Goal: Task Accomplishment & Management: Complete application form

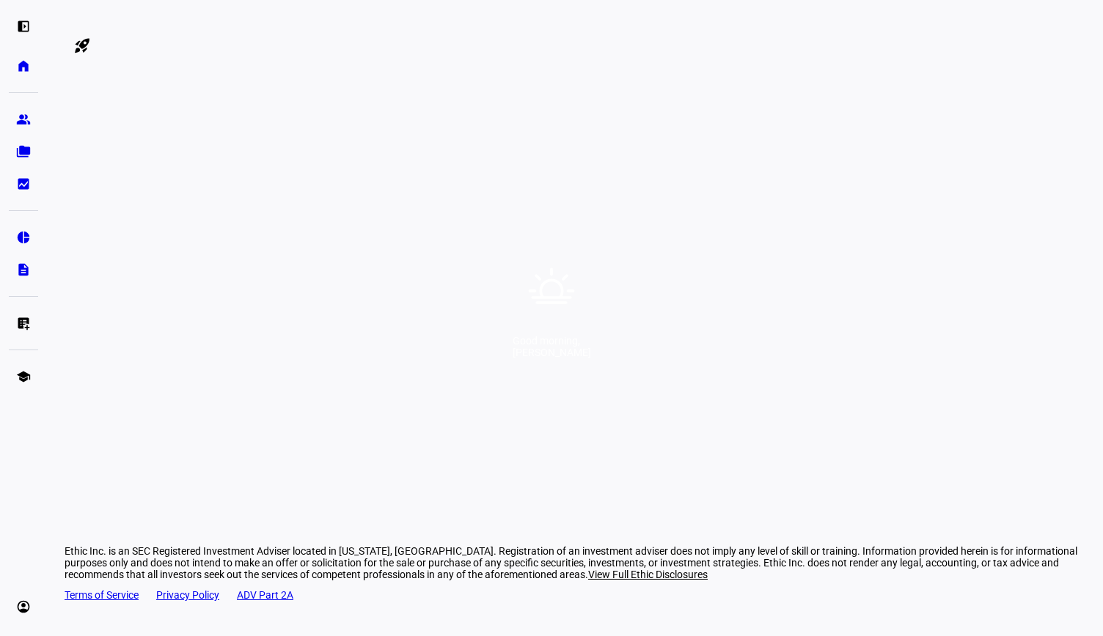
click at [483, 537] on div "Good morning, [PERSON_NAME]" at bounding box center [551, 318] width 1103 height 636
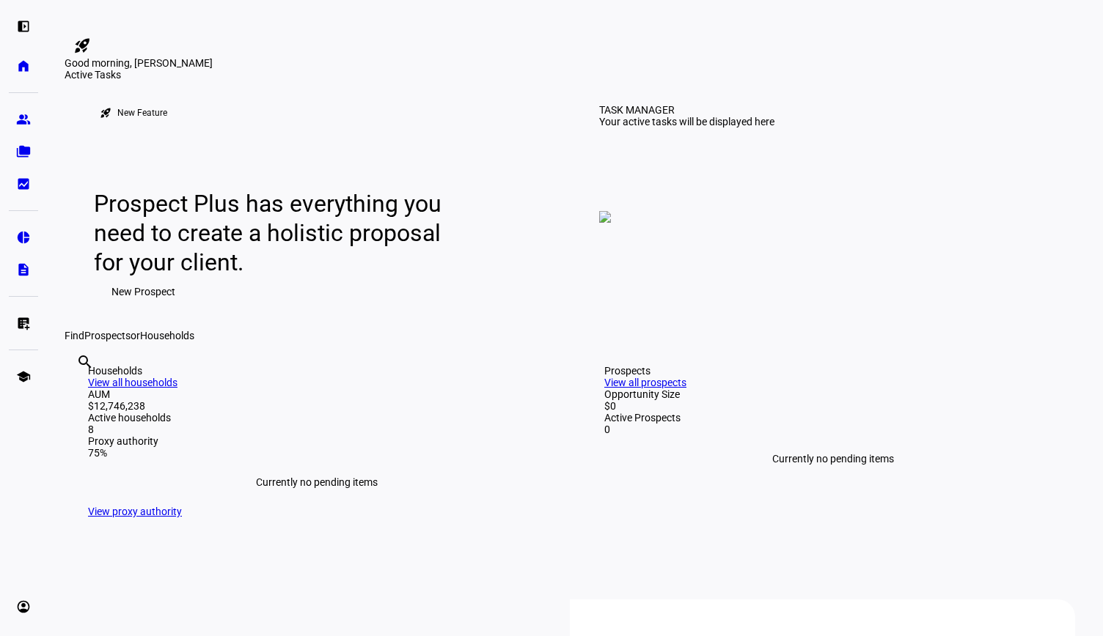
click at [79, 391] on input "text" at bounding box center [77, 382] width 3 height 18
type input "[PERSON_NAME]"
drag, startPoint x: 417, startPoint y: 574, endPoint x: 339, endPoint y: 515, distance: 98.0
click at [339, 342] on div "Find Prospects or Households" at bounding box center [575, 336] width 1021 height 12
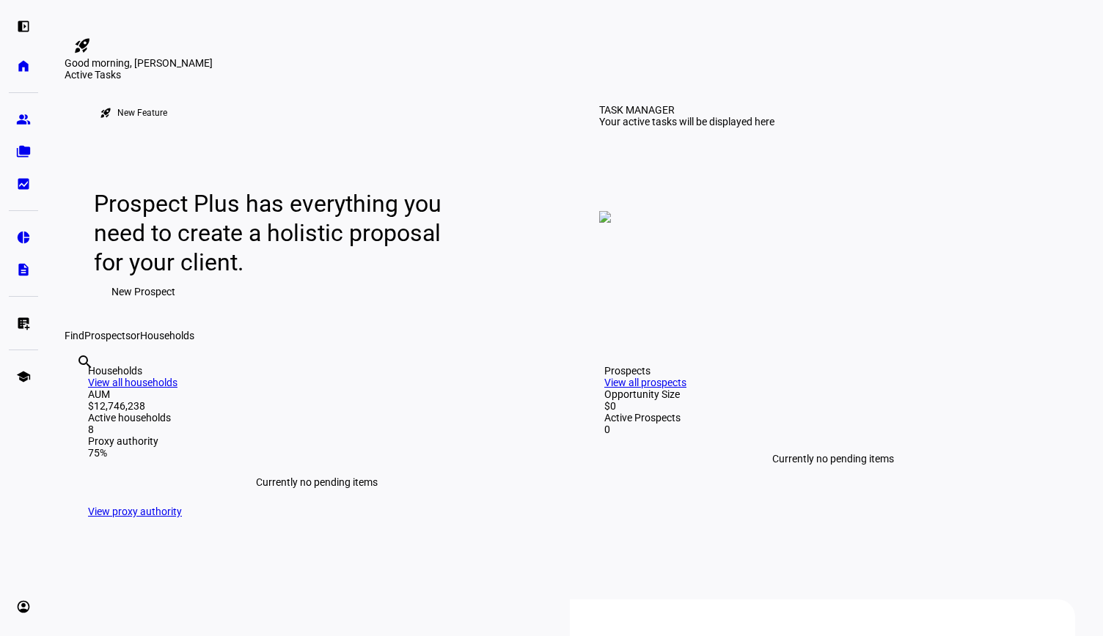
click at [88, 422] on div "search [PERSON_NAME] clear" at bounding box center [76, 382] width 23 height 81
click at [79, 391] on input "[PERSON_NAME]" at bounding box center [77, 382] width 3 height 18
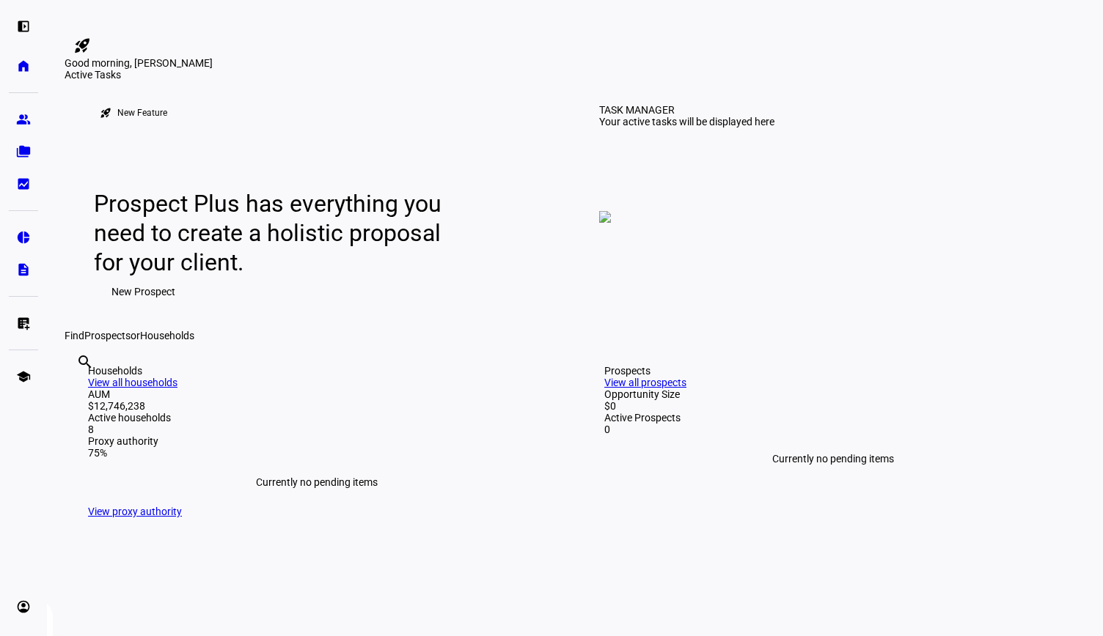
click at [160, 307] on span "New Prospect" at bounding box center [143, 291] width 64 height 29
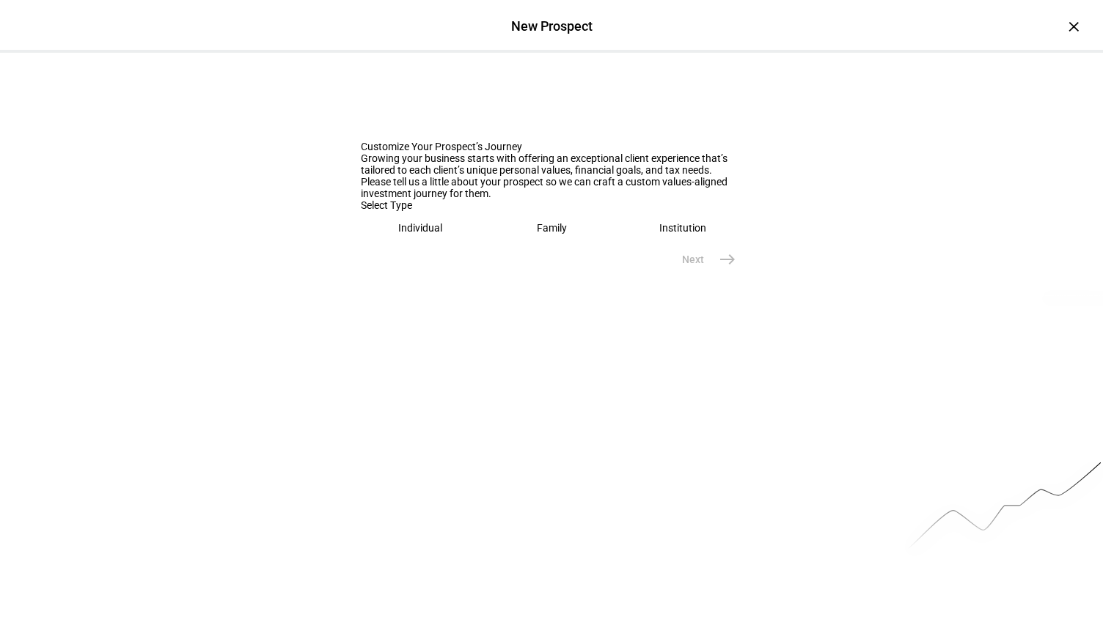
click at [389, 245] on eth-mega-radio-button "Individual" at bounding box center [421, 228] width 120 height 34
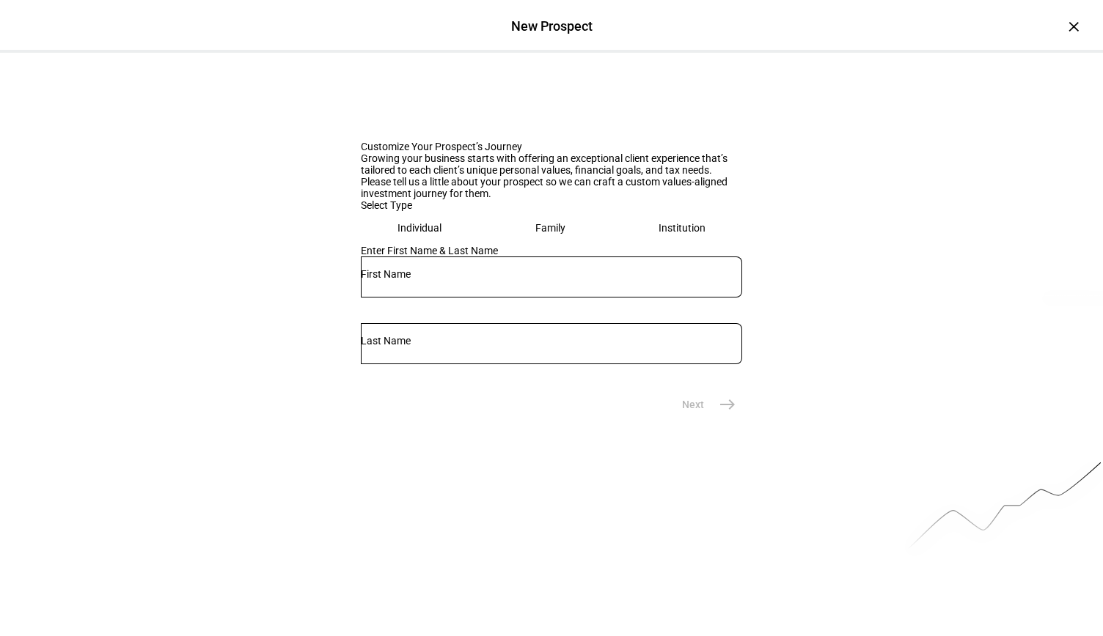
click at [429, 280] on input "text" at bounding box center [551, 274] width 381 height 12
type input "[PERSON_NAME]"
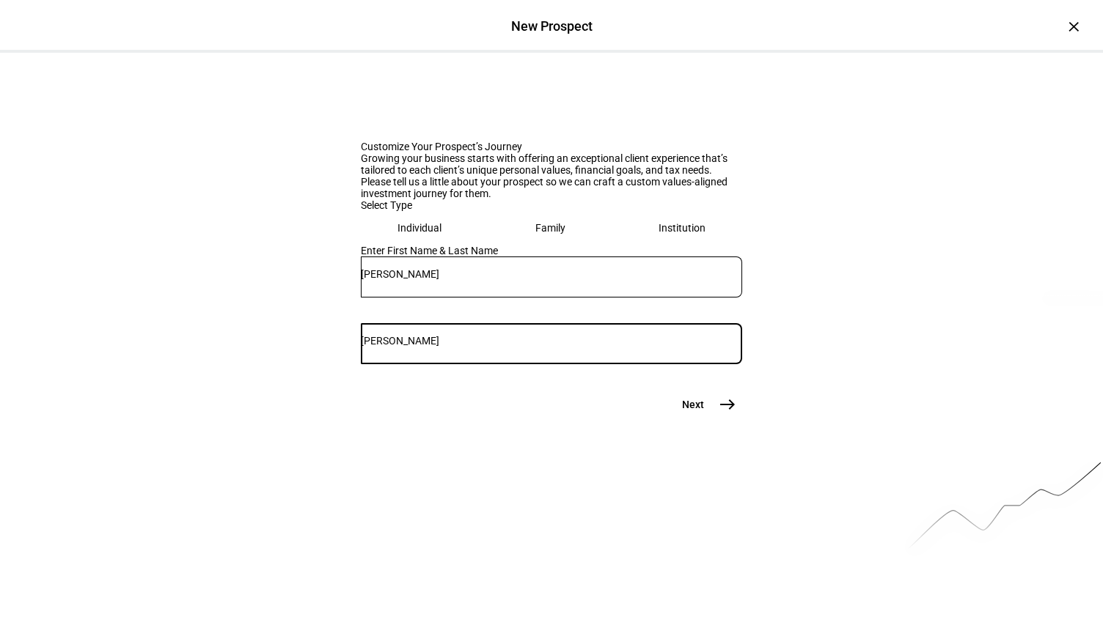
type input "[PERSON_NAME]"
click at [720, 414] on mat-icon "east" at bounding box center [728, 405] width 18 height 18
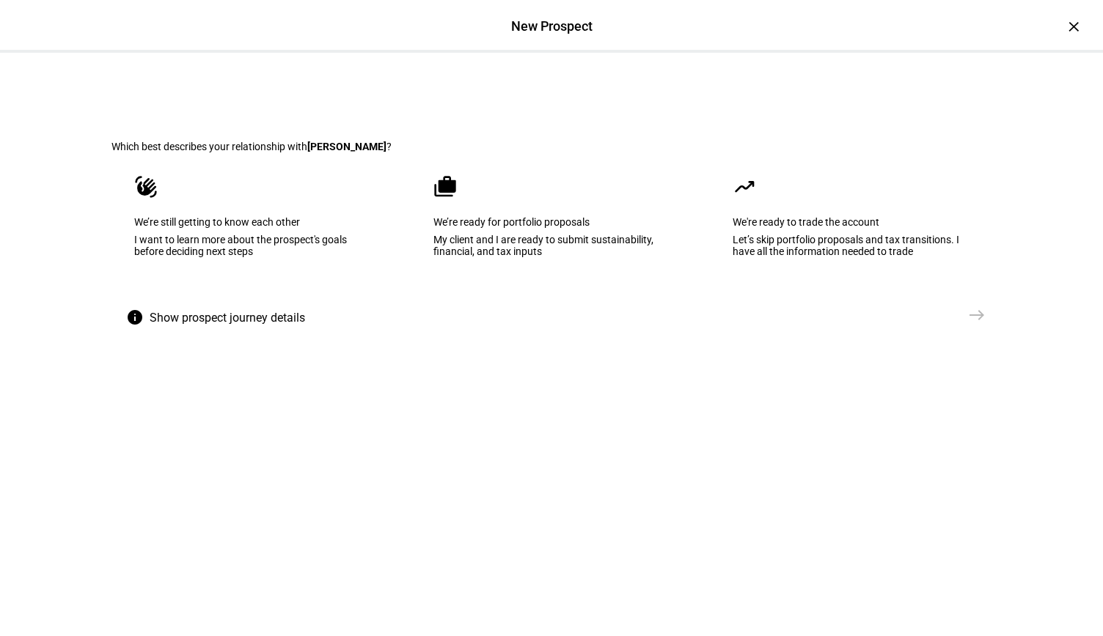
click at [515, 296] on eth-mega-radio-button "cases We’re ready for portfolio proposals My client and I are ready to submit s…" at bounding box center [552, 227] width 282 height 148
click at [898, 323] on span "Create Prospect Profile" at bounding box center [899, 315] width 109 height 15
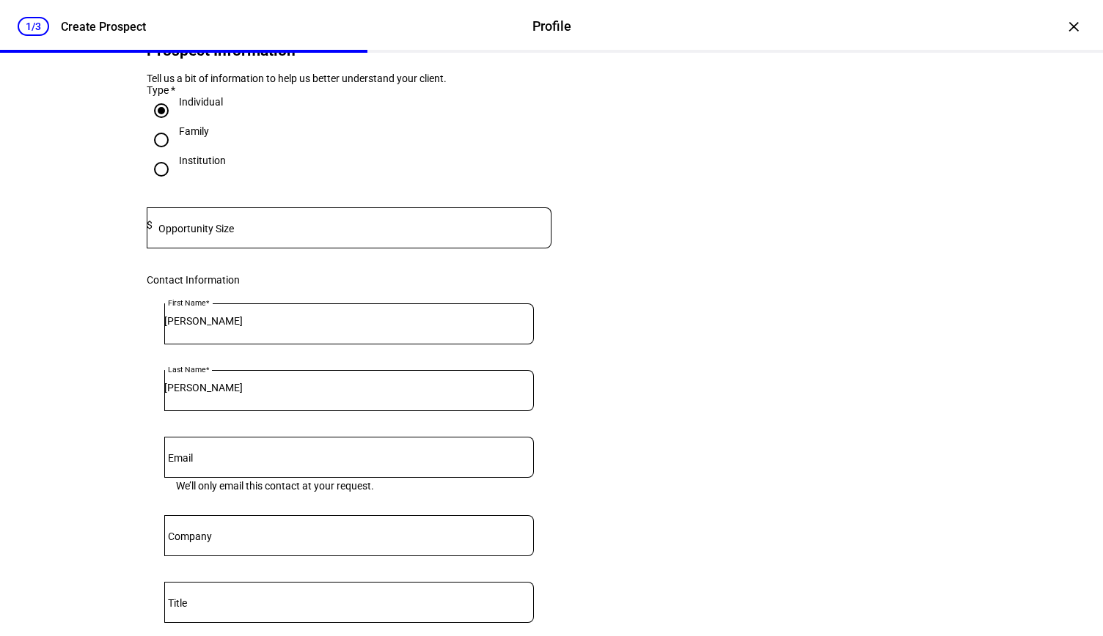
scroll to position [95, 0]
click at [304, 248] on div at bounding box center [352, 227] width 399 height 41
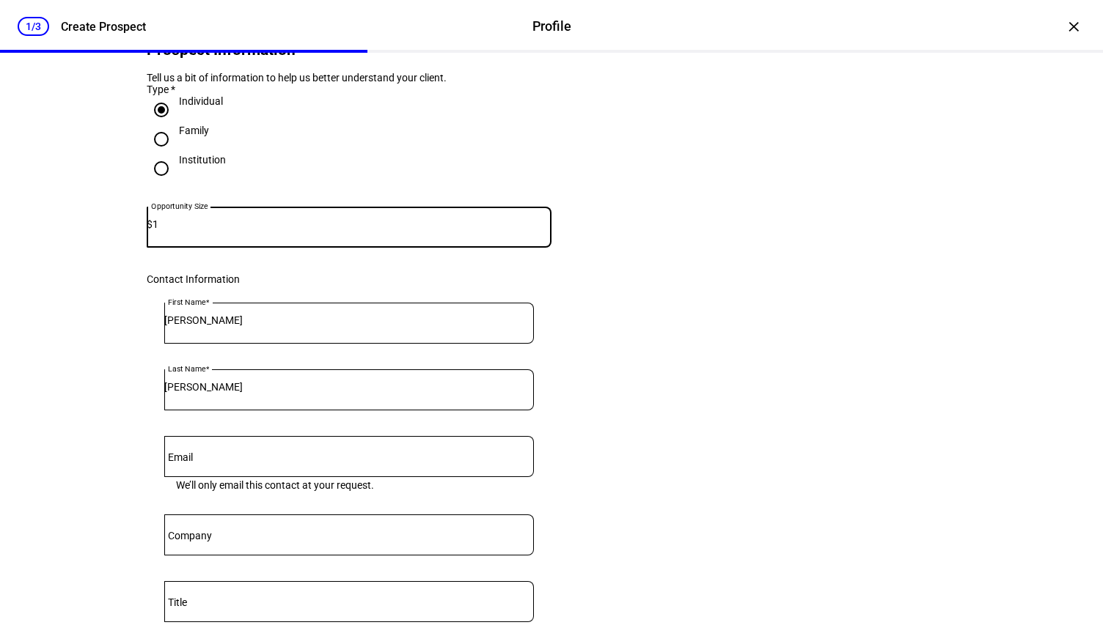
type input "1"
type input "250,000"
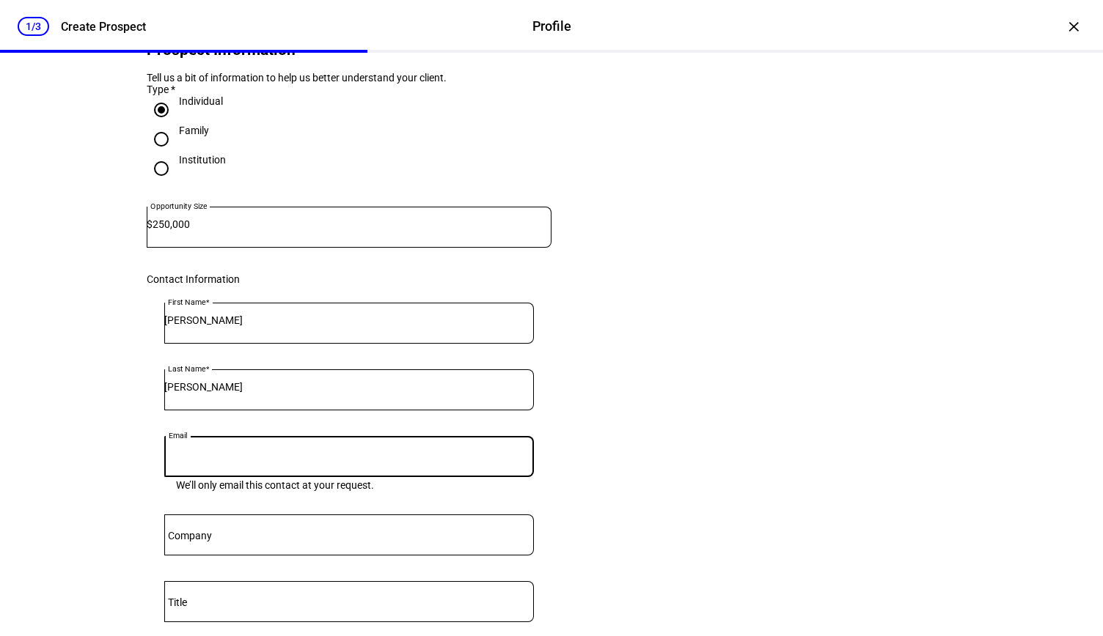
click at [725, 370] on eth-form-card "Prospect Information Tell us a bit of information to help us better understand …" at bounding box center [551, 395] width 880 height 804
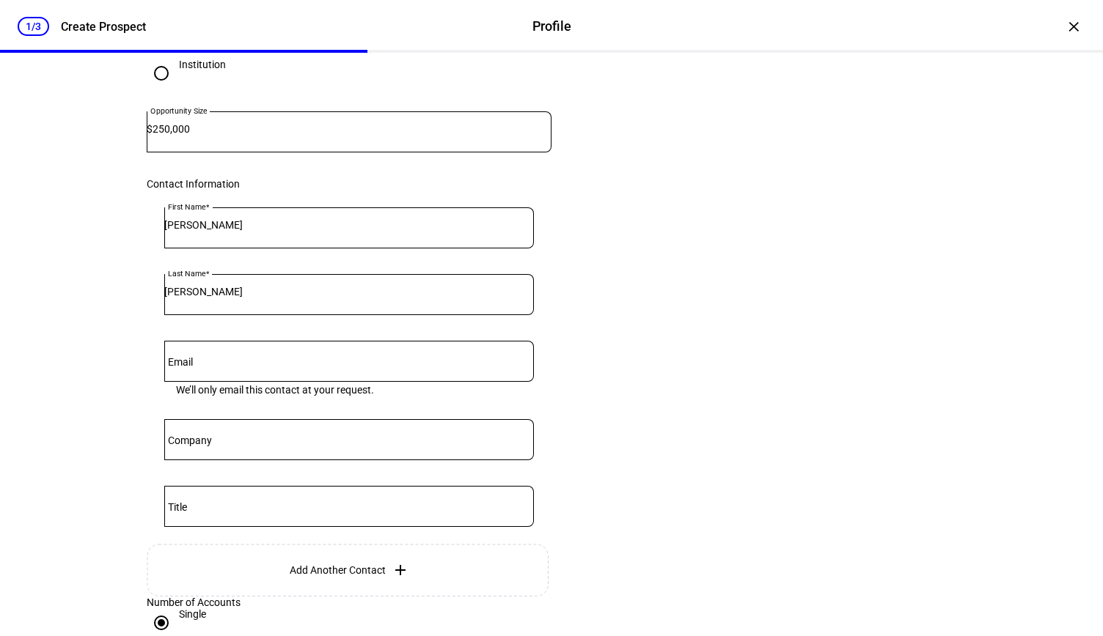
click at [390, 382] on div at bounding box center [349, 361] width 370 height 41
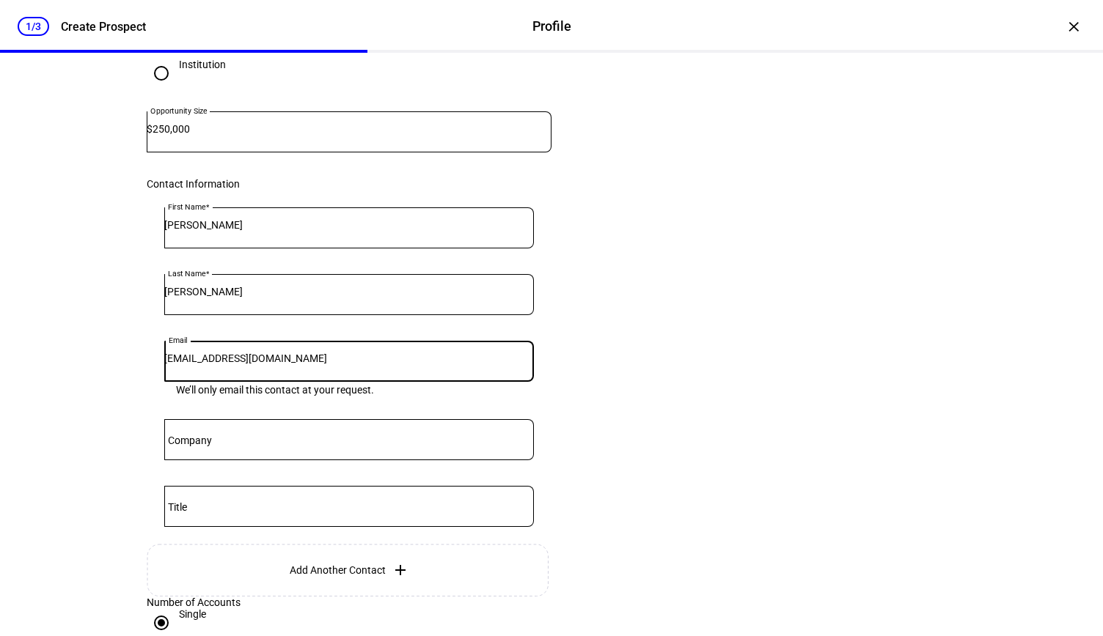
type input "[EMAIL_ADDRESS][DOMAIN_NAME]"
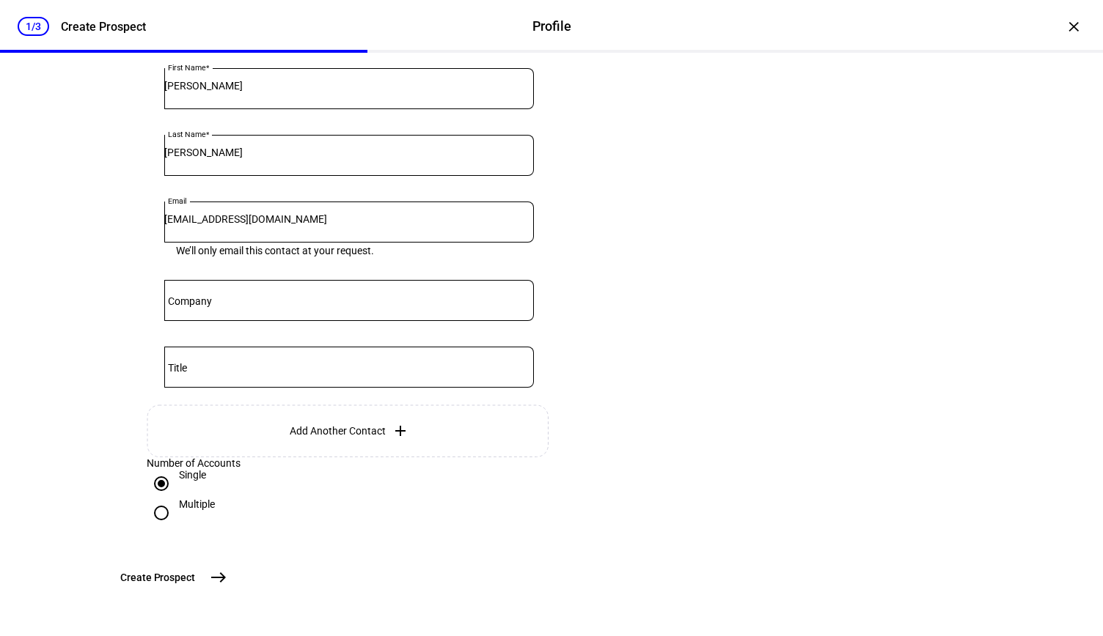
scroll to position [444, 0]
click at [227, 581] on mat-icon "east" at bounding box center [219, 578] width 18 height 18
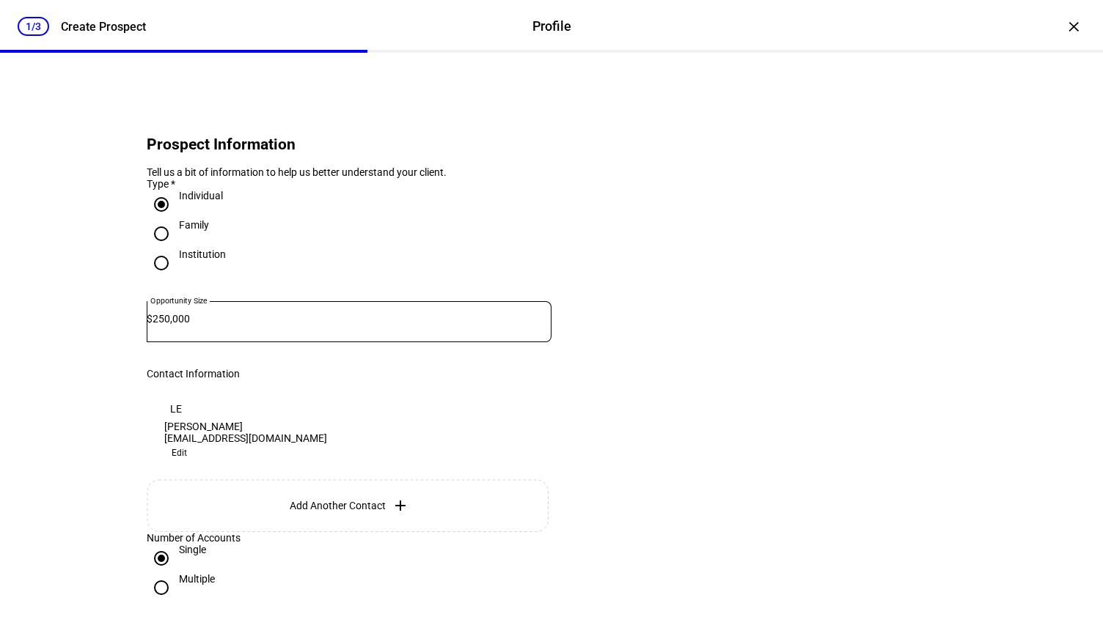
scroll to position [163, 0]
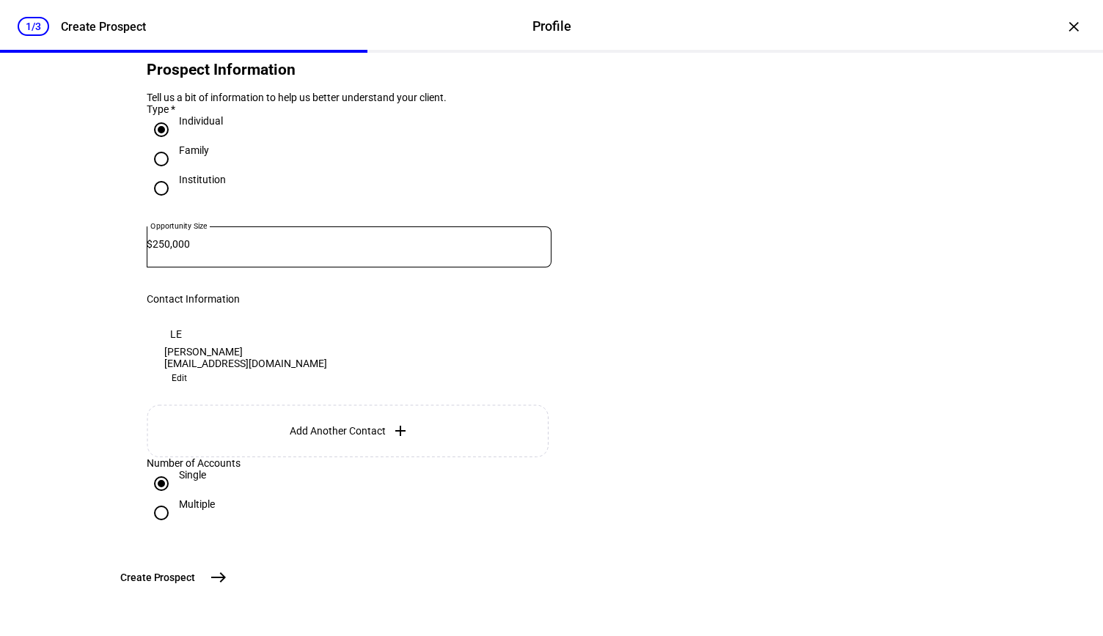
click at [227, 579] on mat-icon "east" at bounding box center [219, 578] width 18 height 18
click at [187, 370] on span "Edit" at bounding box center [179, 379] width 15 height 18
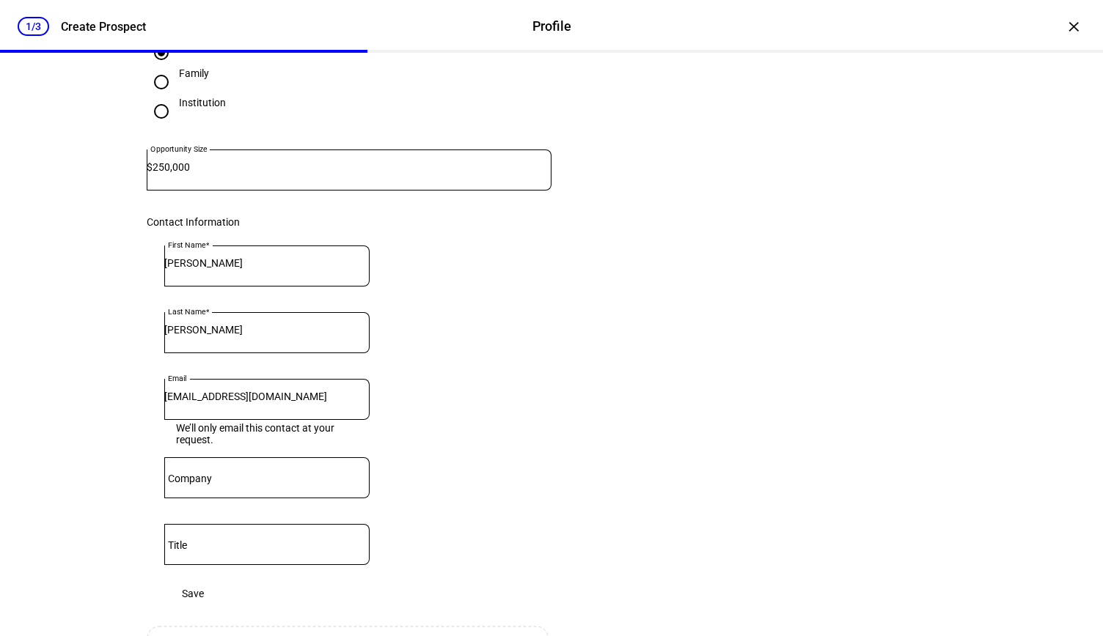
scroll to position [337, 0]
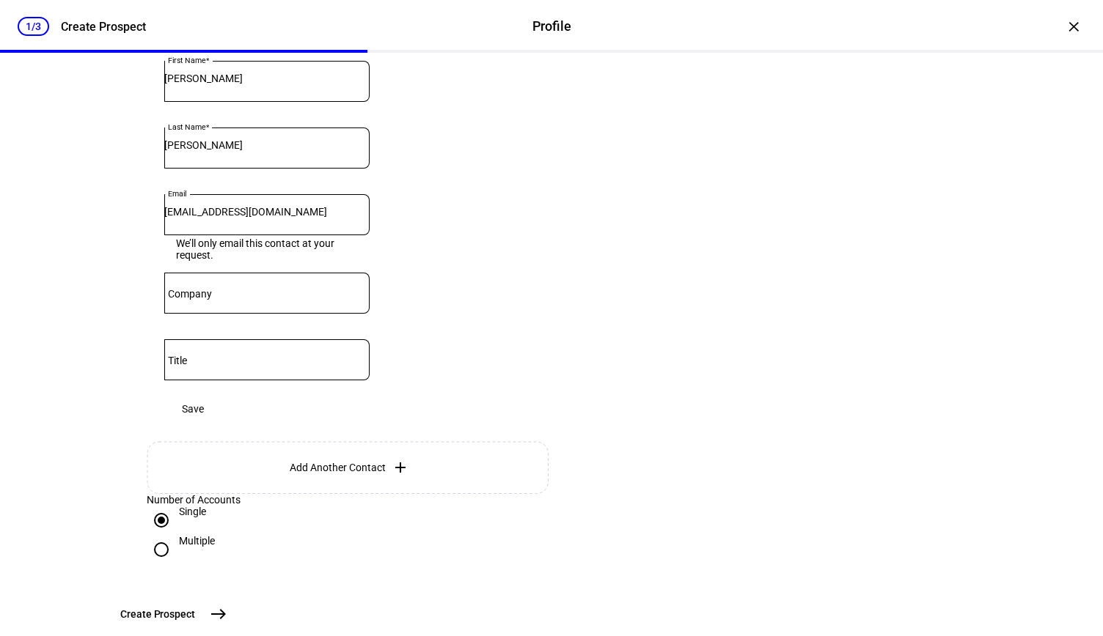
click at [337, 314] on div at bounding box center [266, 293] width 205 height 41
type input "Beacon Pointe"
type input "AWA"
click at [221, 424] on span at bounding box center [192, 409] width 57 height 29
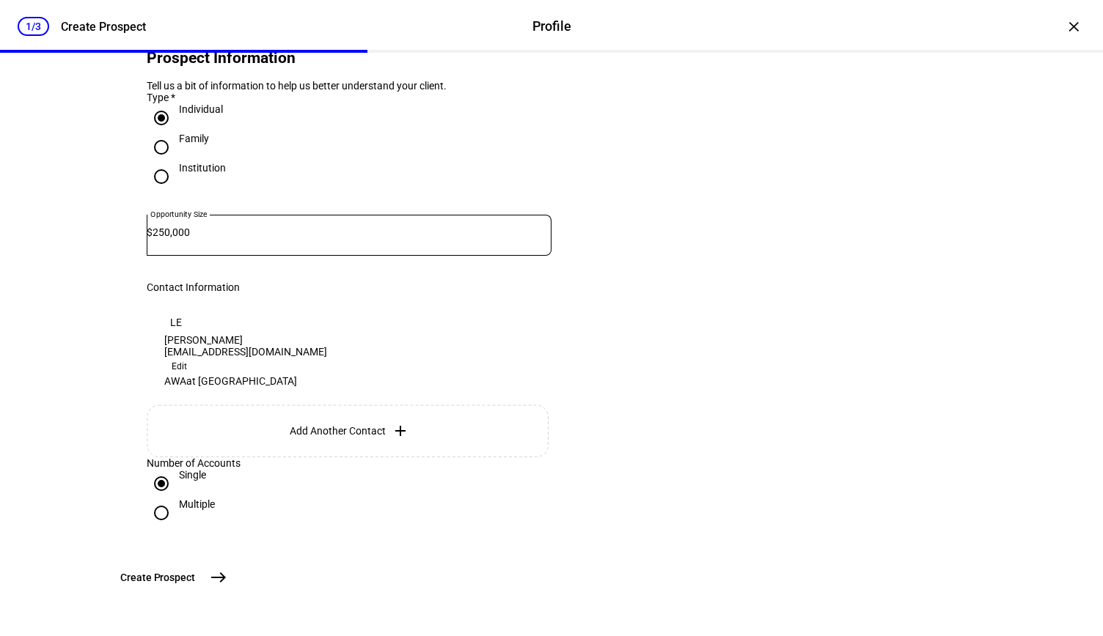
scroll to position [189, 0]
click at [233, 563] on button "Create [GEOGRAPHIC_DATA]" at bounding box center [172, 577] width 122 height 29
click at [227, 581] on mat-icon "east" at bounding box center [219, 578] width 18 height 18
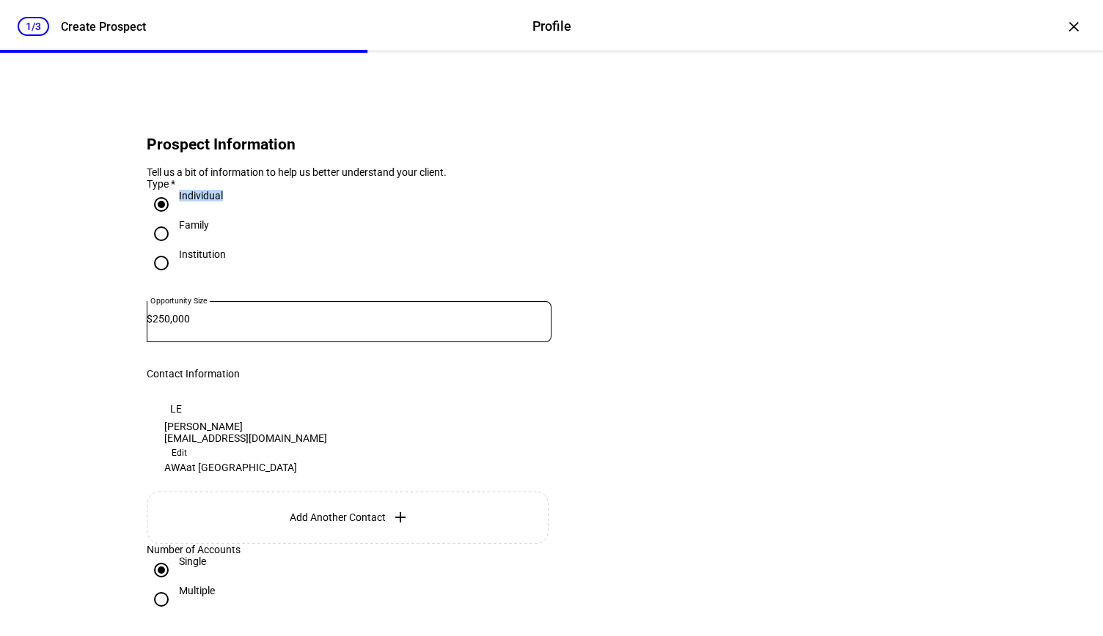
drag, startPoint x: 224, startPoint y: 237, endPoint x: 164, endPoint y: 232, distance: 60.3
click at [164, 219] on div "Individual" at bounding box center [349, 204] width 405 height 29
click at [235, 342] on div "250,000" at bounding box center [352, 321] width 399 height 41
click at [243, 325] on input "250,000" at bounding box center [352, 319] width 399 height 12
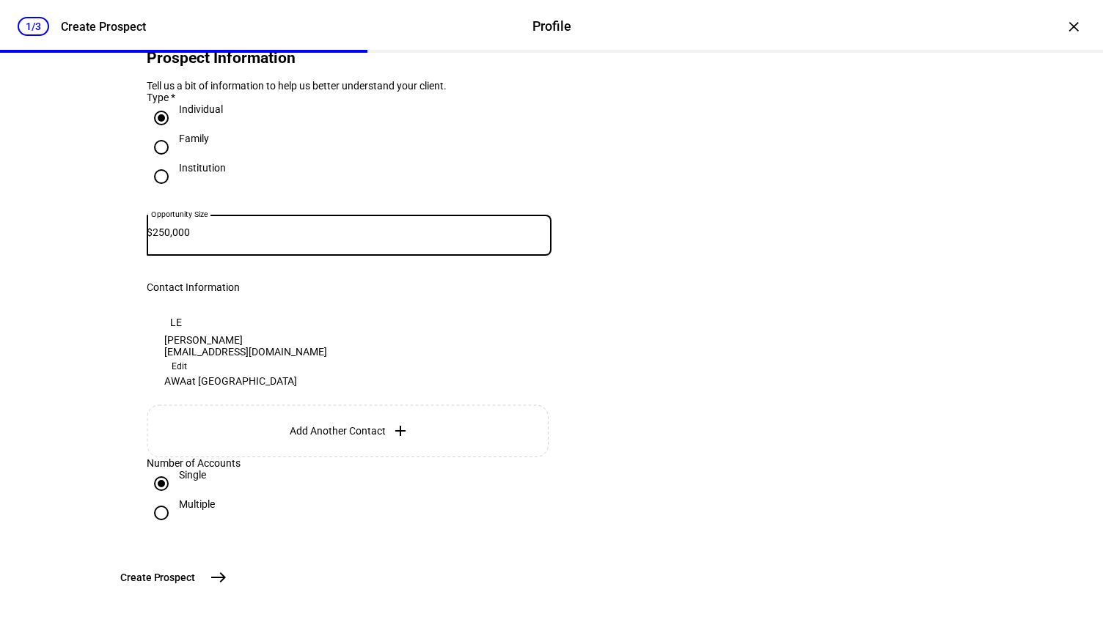
scroll to position [95, 0]
click at [187, 358] on span "Edit" at bounding box center [179, 367] width 15 height 18
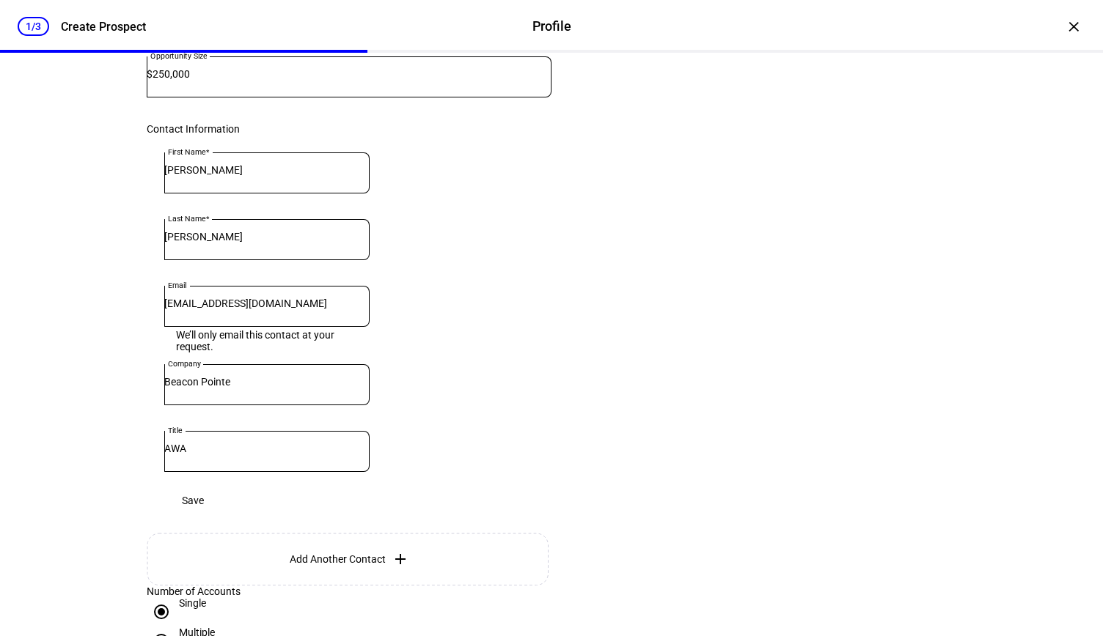
scroll to position [247, 0]
click at [221, 513] on span at bounding box center [192, 498] width 57 height 29
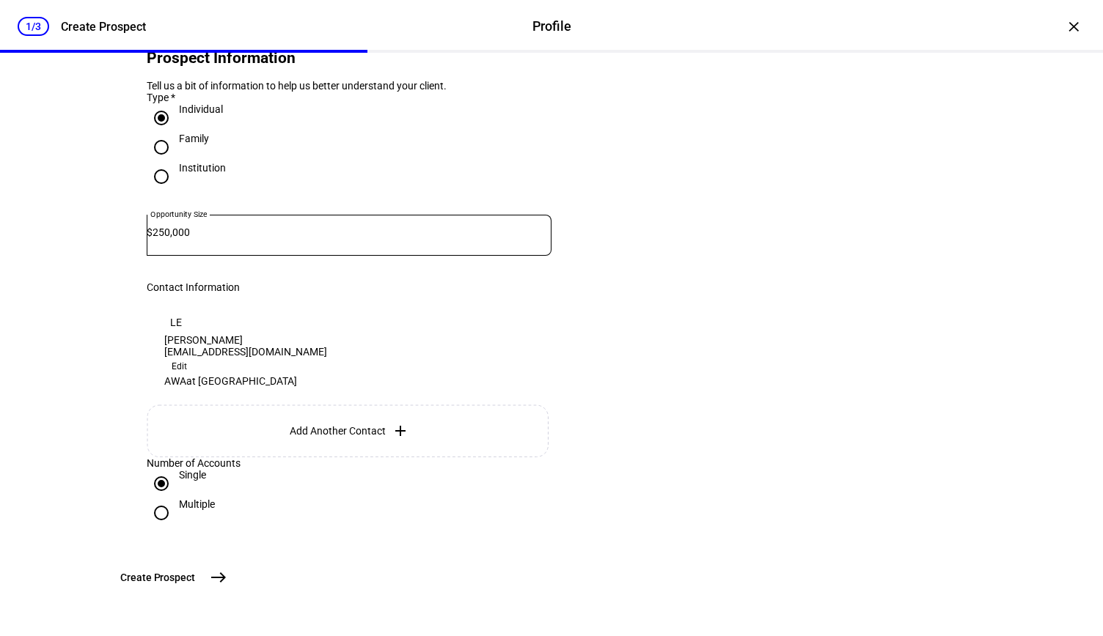
scroll to position [189, 0]
click at [429, 416] on div "LE [PERSON_NAME] [EMAIL_ADDRESS][DOMAIN_NAME] Edit AWA at [GEOGRAPHIC_DATA] Add…" at bounding box center [349, 375] width 405 height 164
click at [229, 458] on div "Number of Accounts" at bounding box center [349, 464] width 405 height 12
click at [183, 469] on div "Single" at bounding box center [192, 475] width 27 height 12
click at [176, 469] on input "Single" at bounding box center [161, 483] width 29 height 29
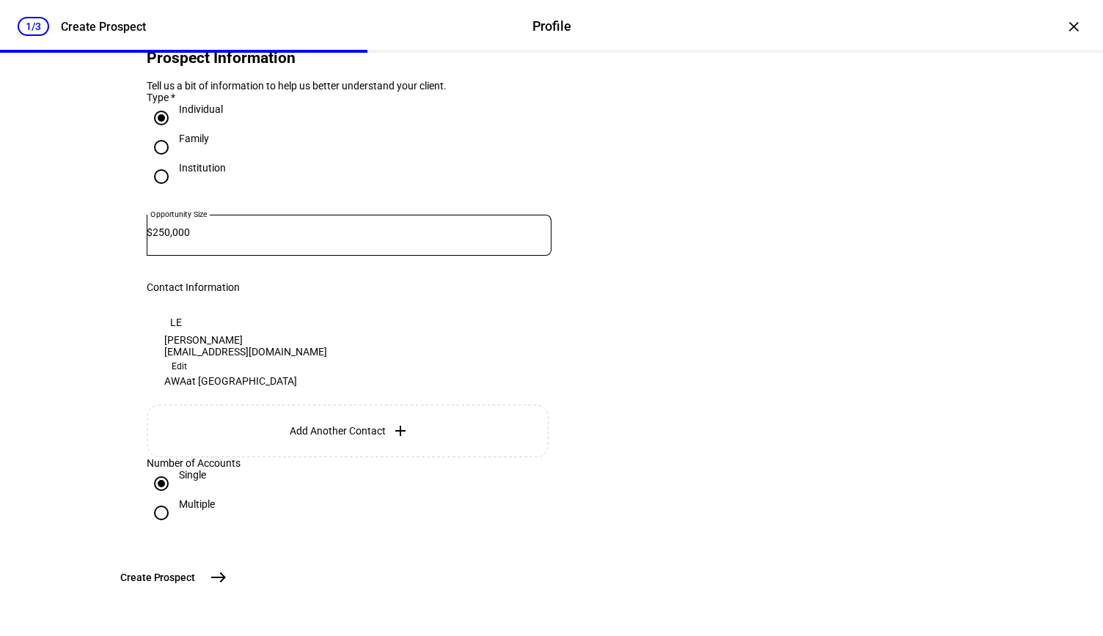
drag, startPoint x: 663, startPoint y: 493, endPoint x: 744, endPoint y: 521, distance: 85.6
click at [744, 521] on eth-form-card "Prospect Information Tell us a bit of information to help us better understand …" at bounding box center [551, 282] width 880 height 562
click at [227, 578] on mat-icon "east" at bounding box center [219, 578] width 18 height 18
click at [227, 574] on mat-icon "east" at bounding box center [219, 578] width 18 height 18
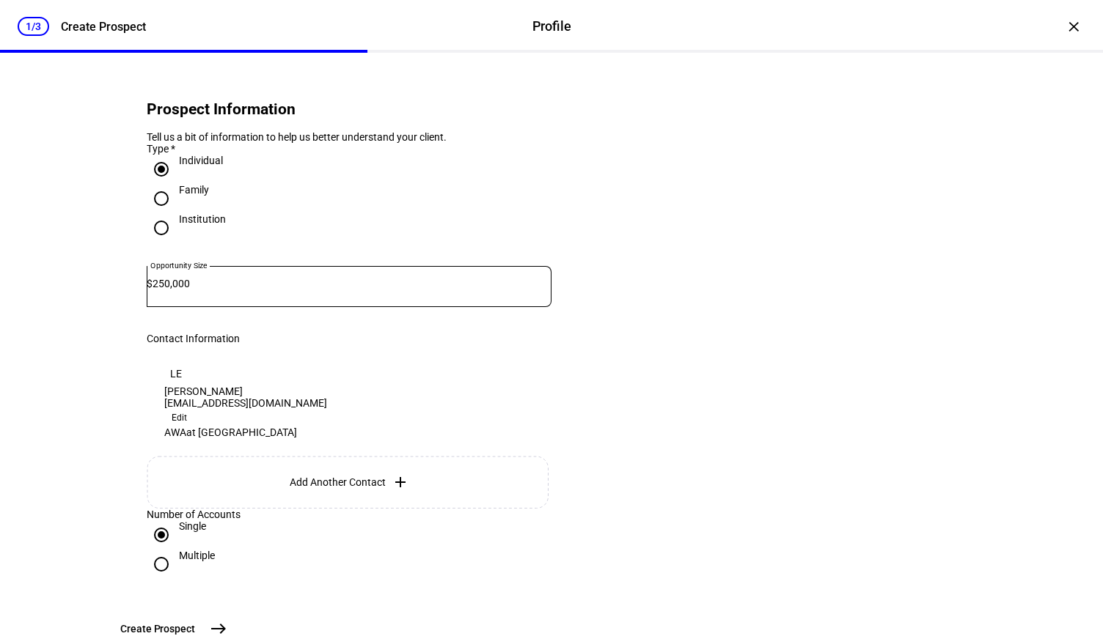
scroll to position [35, 0]
